Goal: Information Seeking & Learning: Learn about a topic

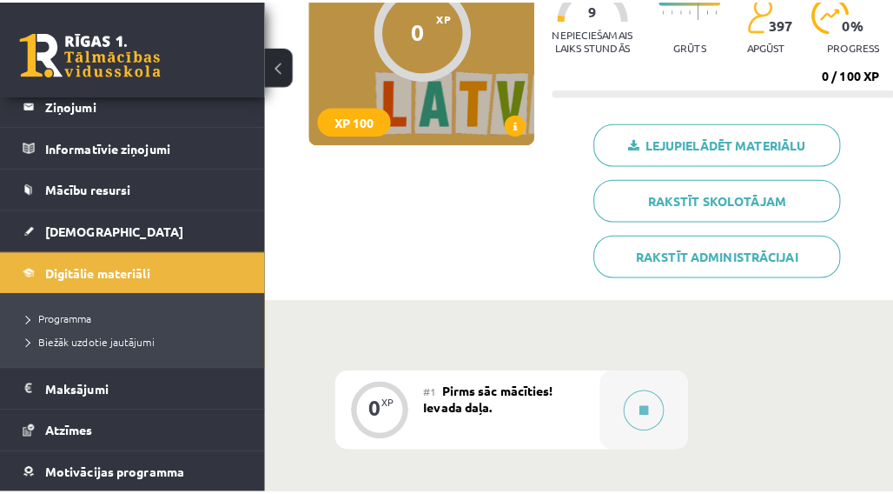
scroll to position [227, 0]
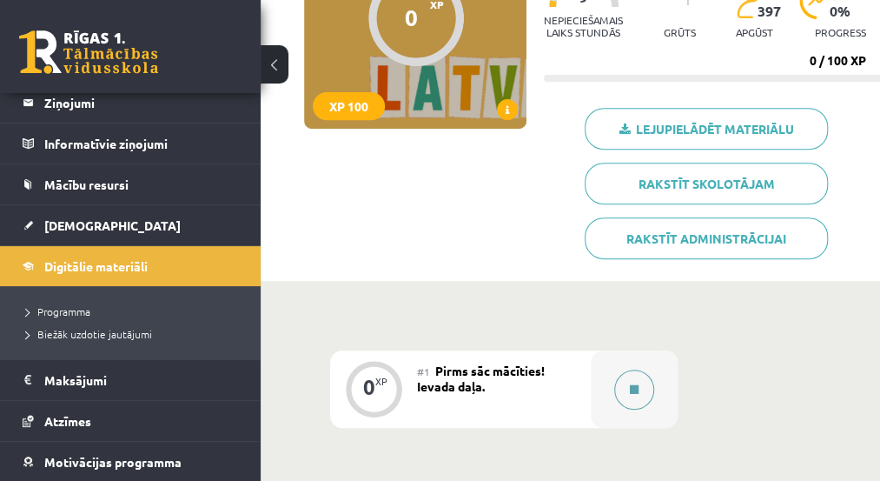
click at [631, 384] on icon at bounding box center [634, 389] width 9 height 10
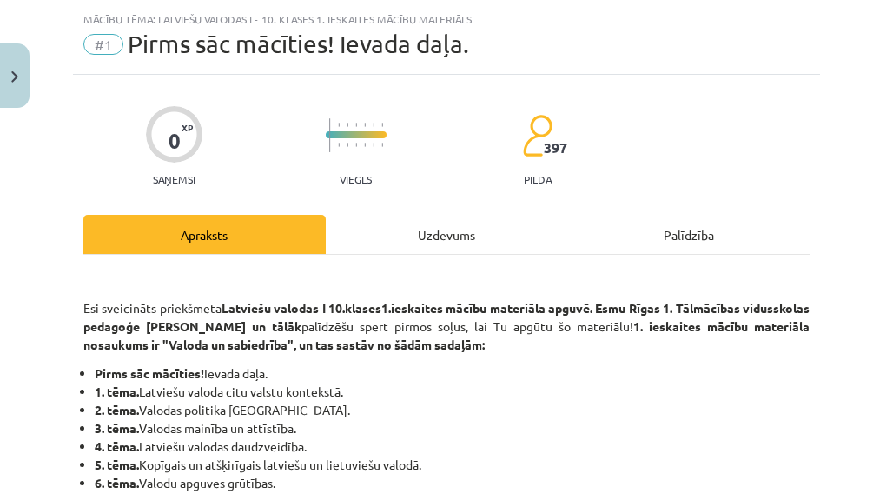
scroll to position [0, 0]
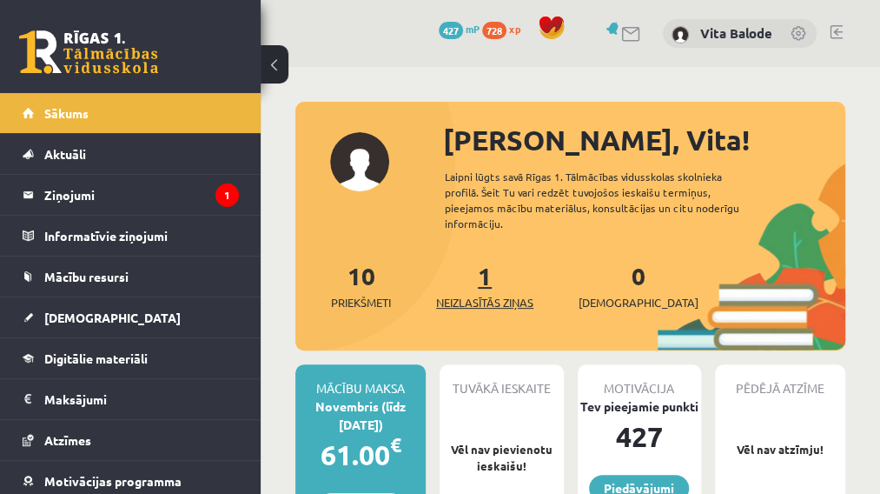
click at [483, 267] on link "1 Neizlasītās ziņas" at bounding box center [484, 285] width 97 height 51
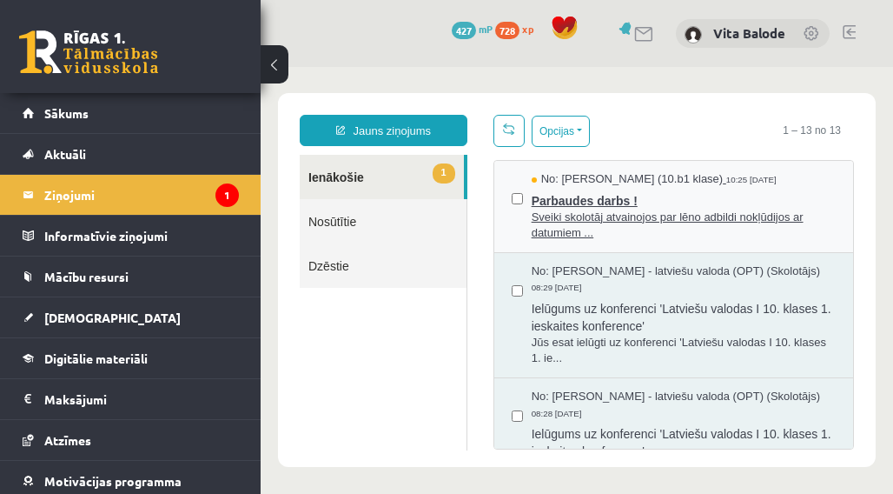
click at [596, 223] on span "Sveiki skolotāj atvainojos par lēno adbildi nokļūdijos ar datumiem ..." at bounding box center [684, 225] width 304 height 32
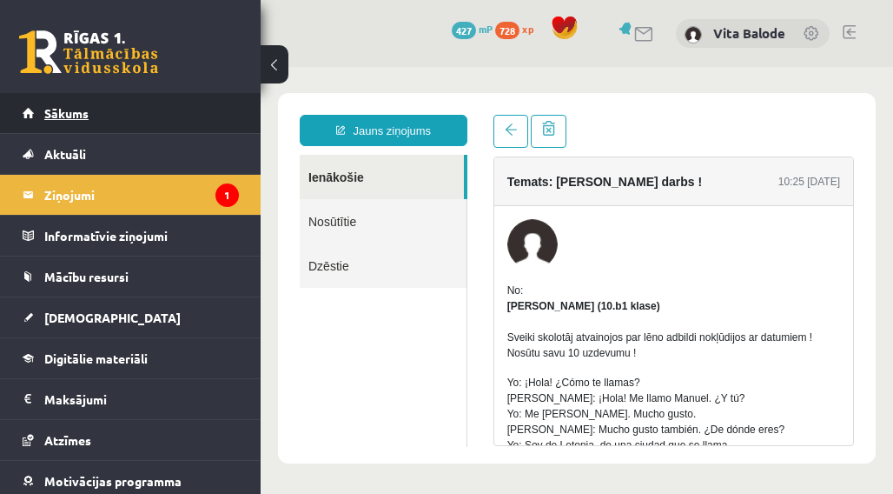
click at [144, 116] on link "Sākums" at bounding box center [131, 113] width 216 height 40
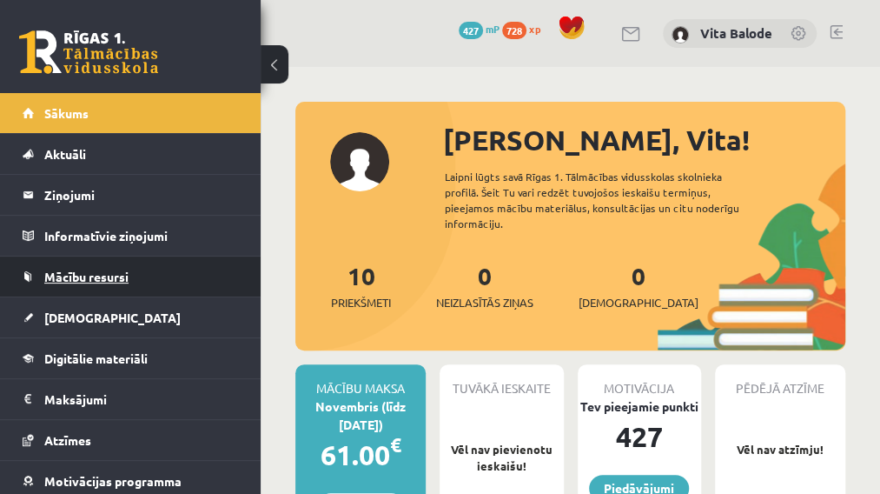
click at [99, 277] on span "Mācību resursi" at bounding box center [86, 277] width 84 height 16
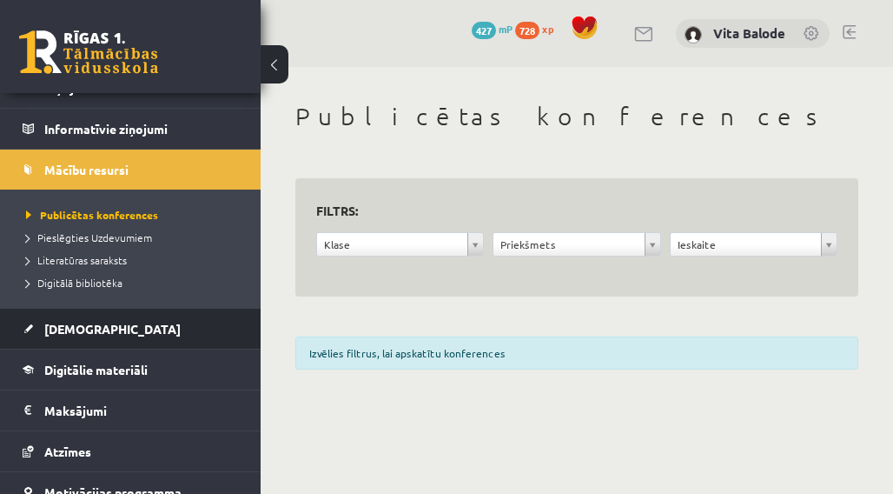
scroll to position [203, 0]
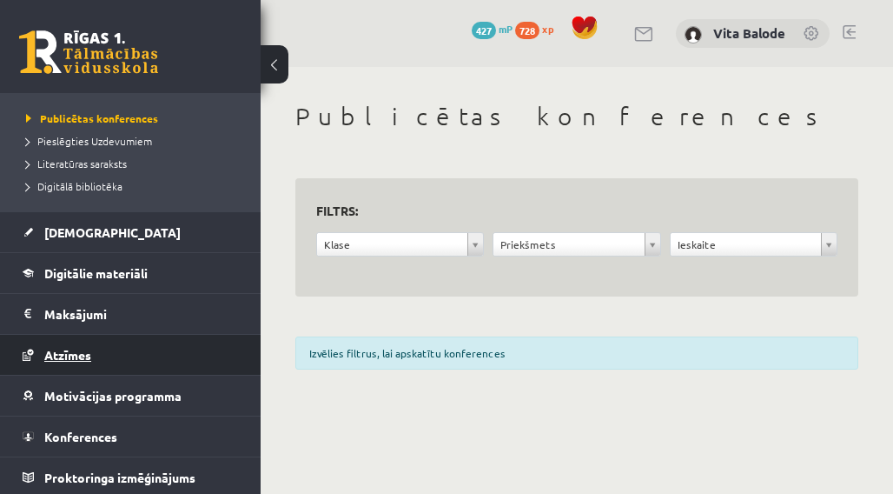
click at [84, 350] on span "Atzīmes" at bounding box center [67, 355] width 47 height 16
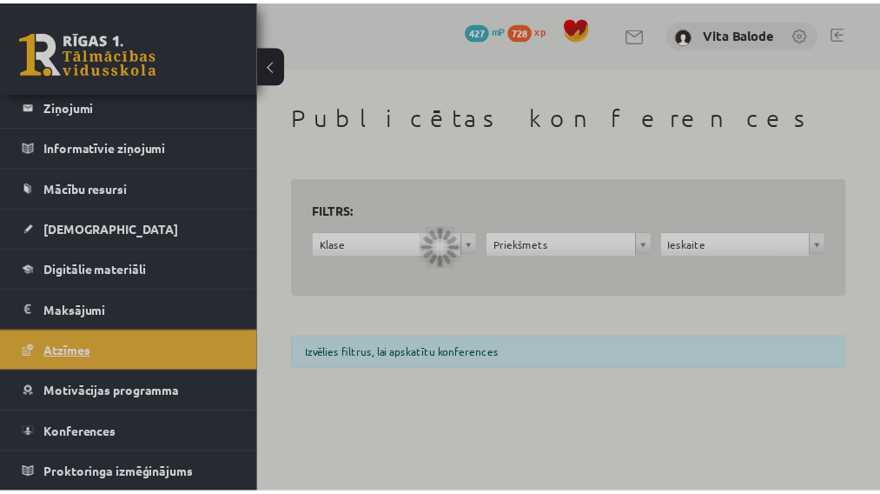
scroll to position [85, 0]
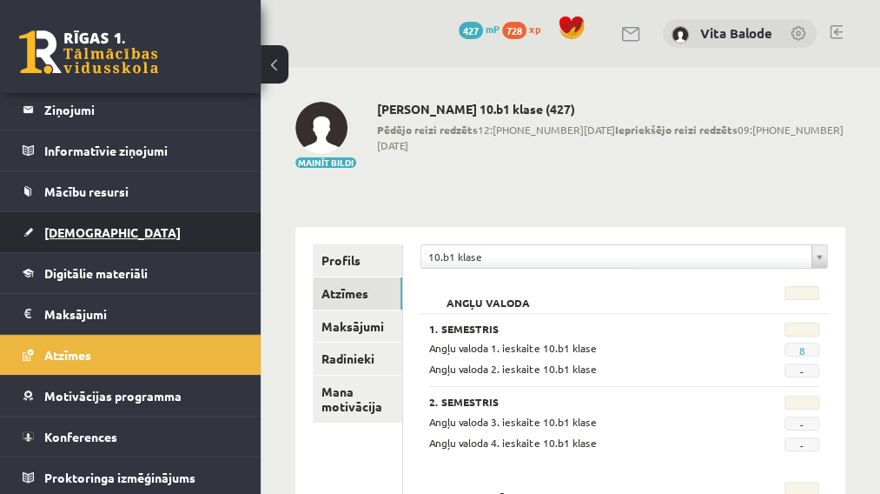
click at [68, 232] on span "[DEMOGRAPHIC_DATA]" at bounding box center [112, 232] width 136 height 16
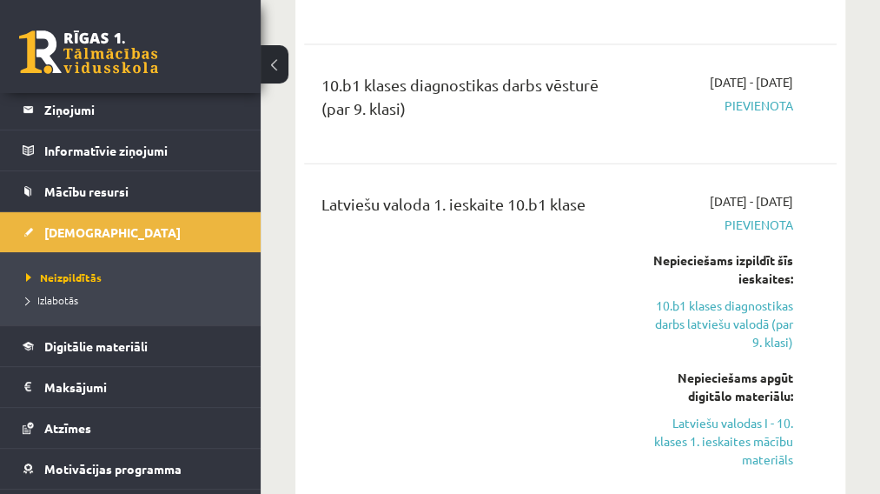
scroll to position [1588, 0]
click at [759, 413] on link "Latviešu valodas I - 10. klases 1. ieskaites mācību materiāls" at bounding box center [723, 440] width 140 height 55
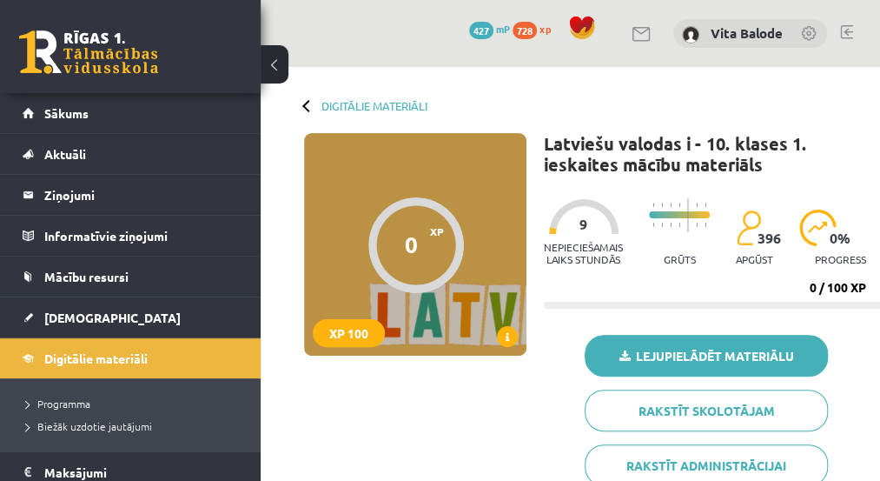
click at [702, 351] on link "Lejupielādēt materiālu" at bounding box center [706, 356] width 243 height 42
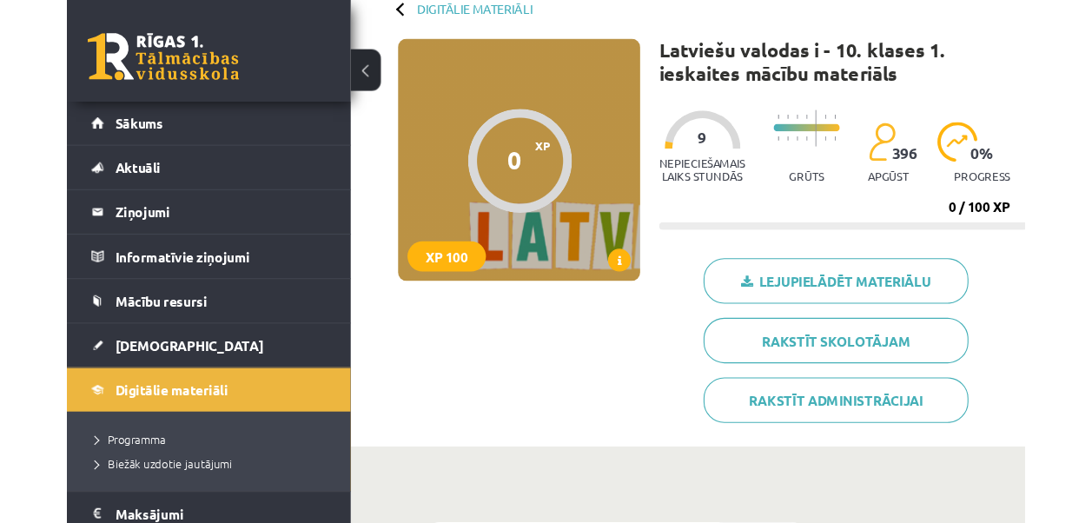
scroll to position [98, 0]
